Goal: Task Accomplishment & Management: Complete application form

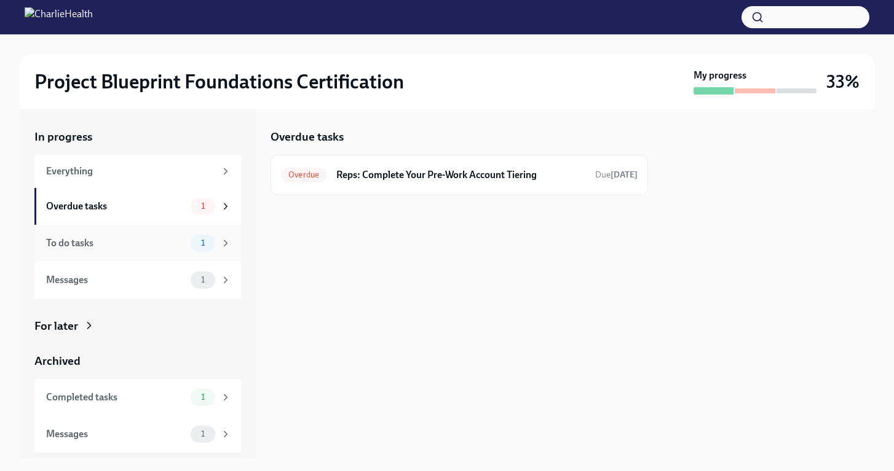
click at [148, 242] on div "To do tasks" at bounding box center [116, 244] width 140 height 14
click at [426, 175] on h6 "Reps: Confirm Your Live Certification Completion" at bounding box center [455, 175] width 259 height 14
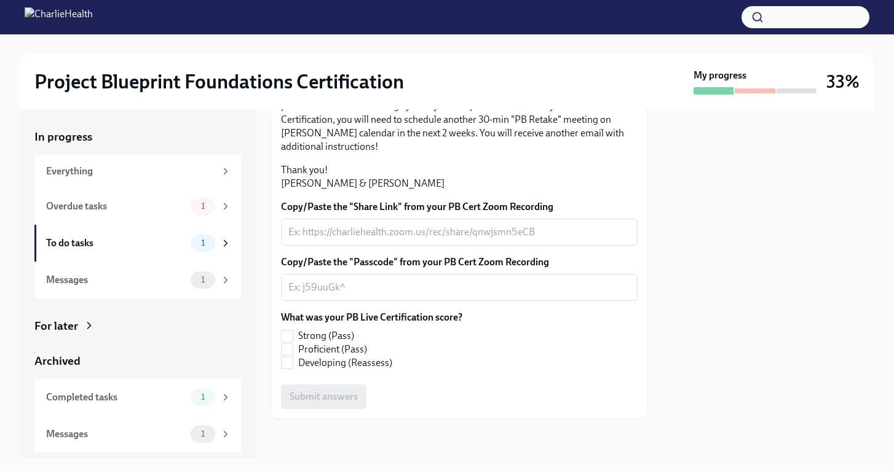
scroll to position [297, 0]
click at [292, 342] on input "Strong (Pass)" at bounding box center [286, 336] width 11 height 11
checkbox input "true"
click at [409, 246] on div "x ​" at bounding box center [459, 232] width 356 height 27
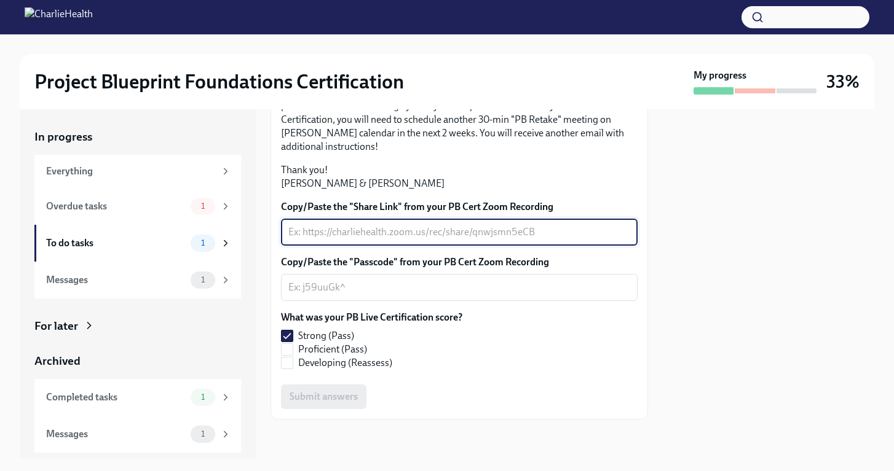
paste textarea "[URL][DOMAIN_NAME]"
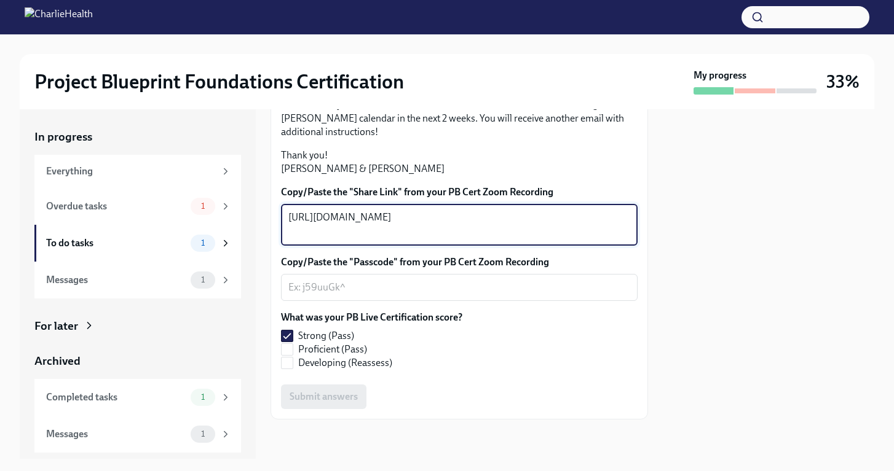
type textarea "[URL][DOMAIN_NAME]"
click at [384, 295] on textarea "Copy/Paste the "Passcode" from your PB Cert Zoom Recording" at bounding box center [459, 287] width 342 height 15
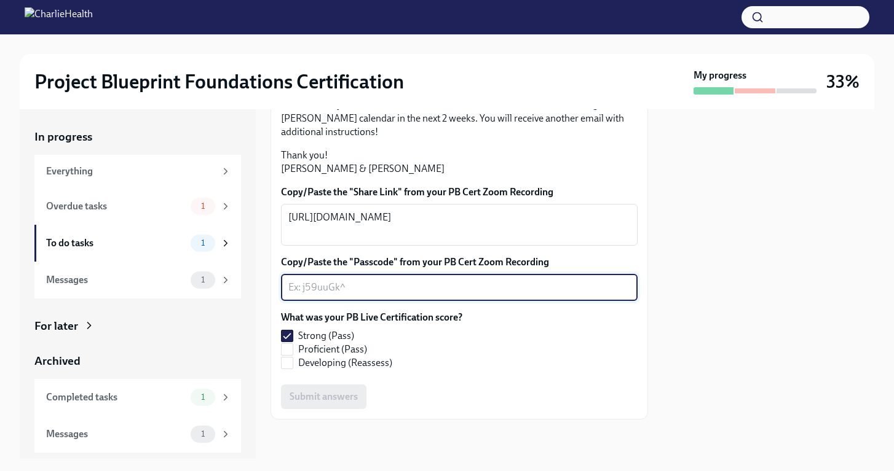
paste textarea "JV#CH85n"
type textarea "JV#CH85n"
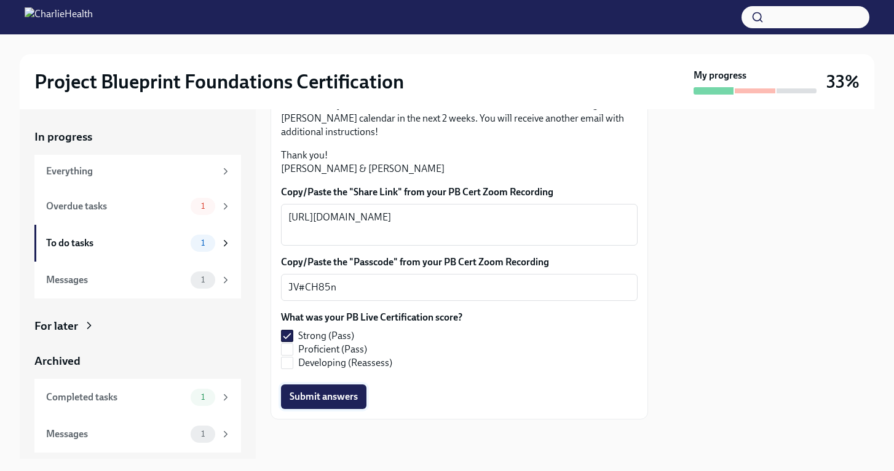
click at [338, 399] on span "Submit answers" at bounding box center [323, 397] width 68 height 12
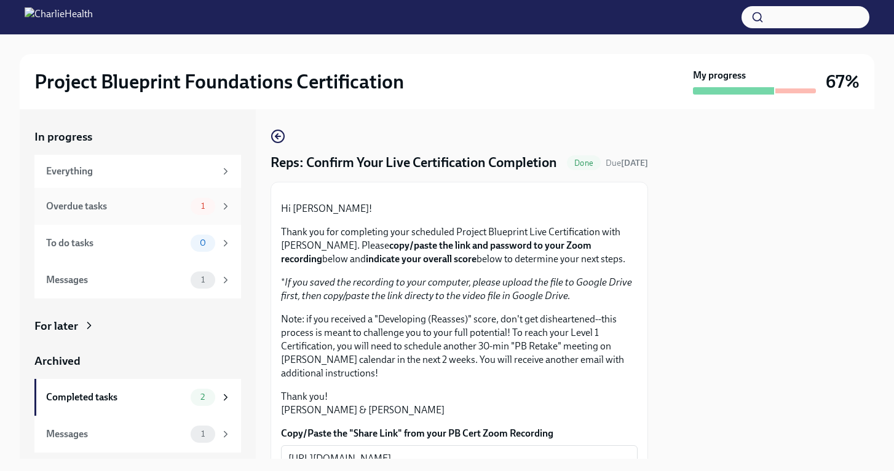
click at [195, 202] on span "1" at bounding box center [203, 206] width 18 height 9
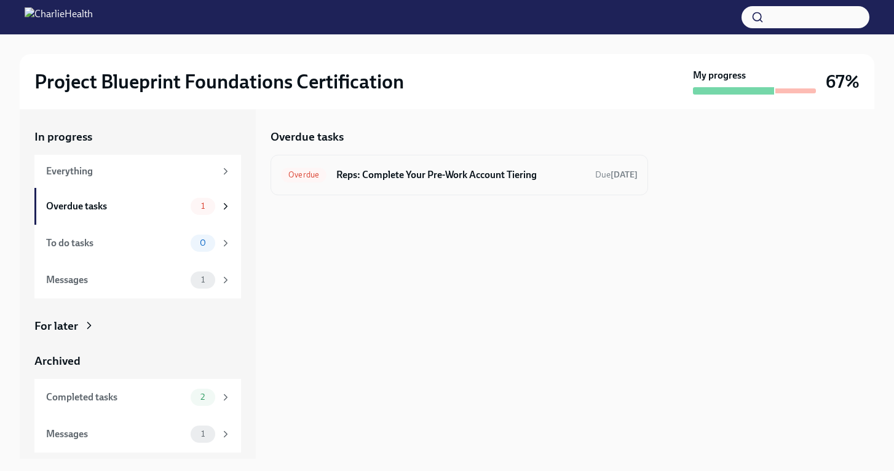
click at [374, 176] on h6 "Reps: Complete Your Pre-Work Account Tiering" at bounding box center [460, 175] width 249 height 14
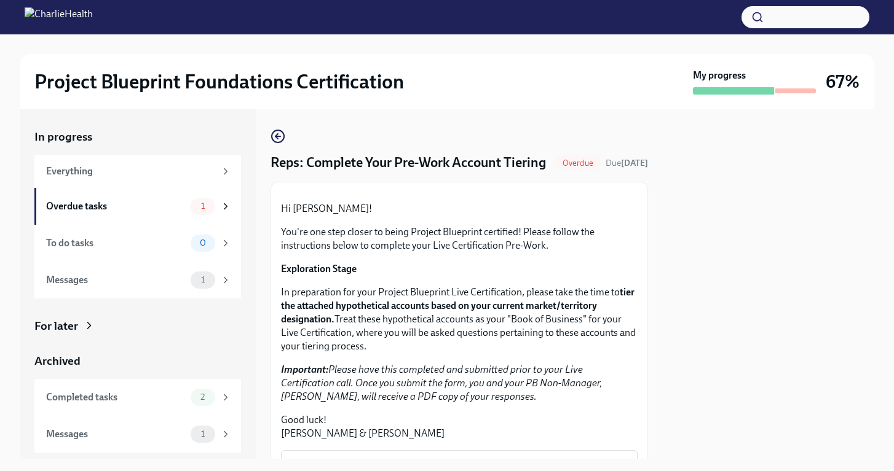
scroll to position [307, 0]
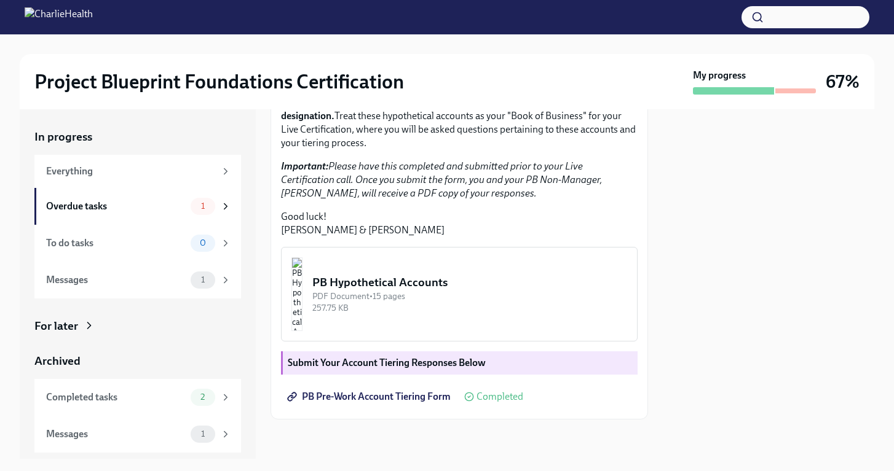
click at [394, 364] on strong "Submit Your Account Tiering Responses Below" at bounding box center [387, 363] width 198 height 12
click at [383, 400] on span "PB Pre-Work Account Tiering Form" at bounding box center [369, 397] width 161 height 12
